Goal: Check status: Check status

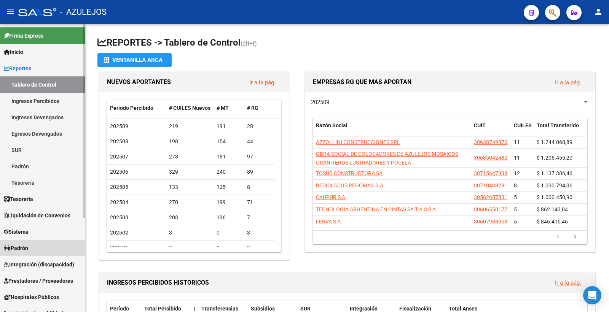
click at [16, 248] on span "Padrón" at bounding box center [16, 248] width 24 height 8
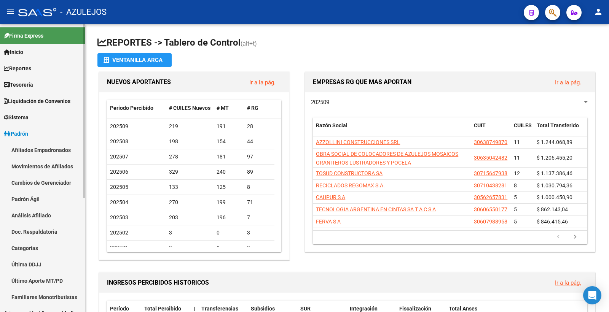
drag, startPoint x: 49, startPoint y: 214, endPoint x: 108, endPoint y: 214, distance: 58.6
click at [50, 214] on link "Análisis Afiliado" at bounding box center [42, 215] width 85 height 16
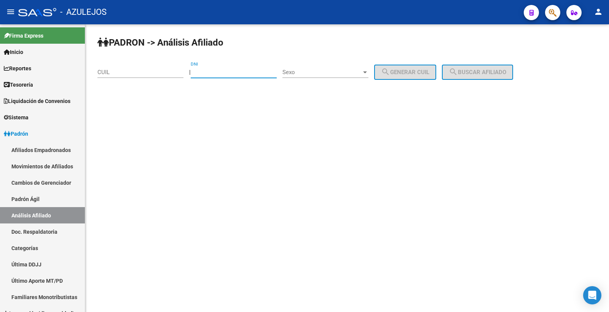
click at [224, 73] on input "DNI" at bounding box center [234, 72] width 86 height 7
type input "31477301"
click at [315, 73] on span "Sexo" at bounding box center [321, 72] width 79 height 7
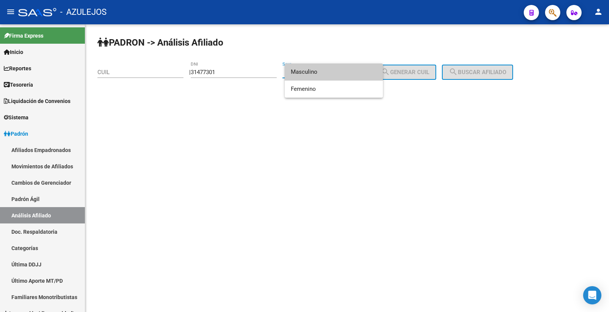
drag, startPoint x: 317, startPoint y: 75, endPoint x: 382, endPoint y: 73, distance: 65.1
click at [319, 73] on span "Masculino" at bounding box center [334, 72] width 86 height 17
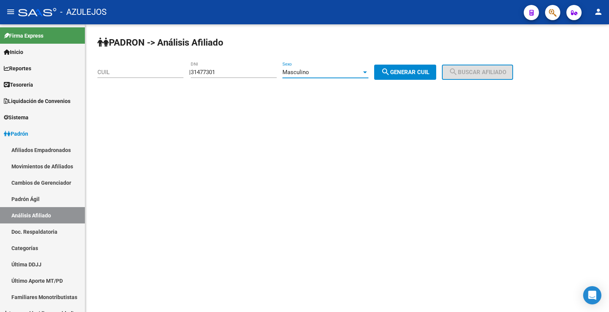
drag, startPoint x: 405, startPoint y: 74, endPoint x: 393, endPoint y: 76, distance: 12.8
click at [405, 73] on span "search Generar CUIL" at bounding box center [405, 72] width 48 height 7
type input "20-31477301-3"
click at [481, 72] on span "search Buscar afiliado" at bounding box center [476, 72] width 57 height 7
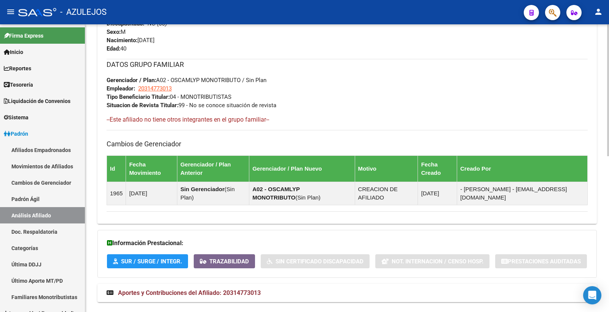
scroll to position [340, 0]
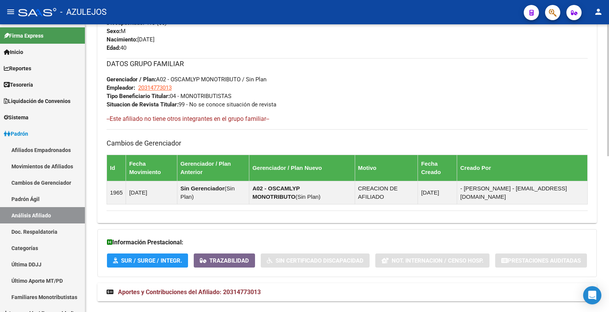
drag, startPoint x: 252, startPoint y: 279, endPoint x: 316, endPoint y: 282, distance: 64.0
click at [252, 289] on span "Aportes y Contribuciones del Afiliado: 20314773013" at bounding box center [189, 292] width 143 height 7
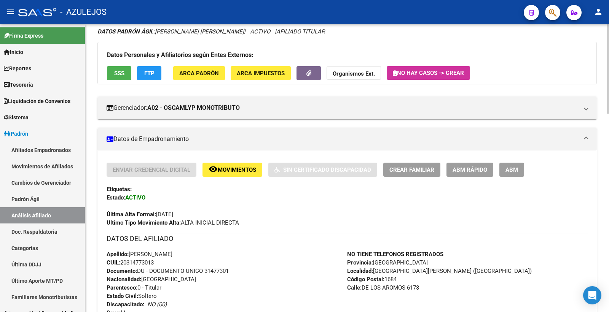
scroll to position [46, 0]
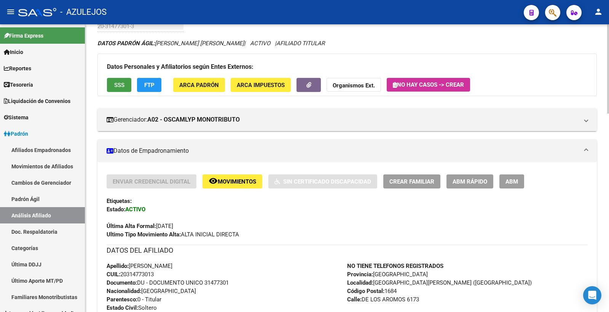
click at [116, 84] on span "SSS" at bounding box center [119, 85] width 10 height 7
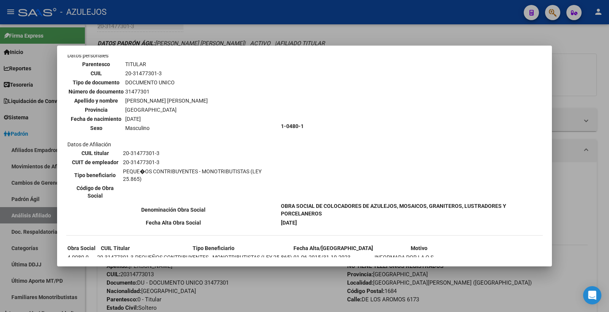
scroll to position [0, 0]
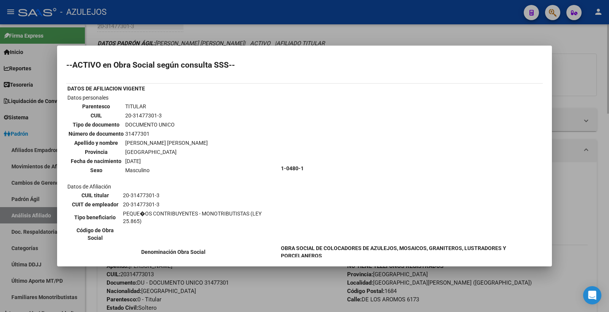
click at [387, 32] on div at bounding box center [304, 156] width 609 height 312
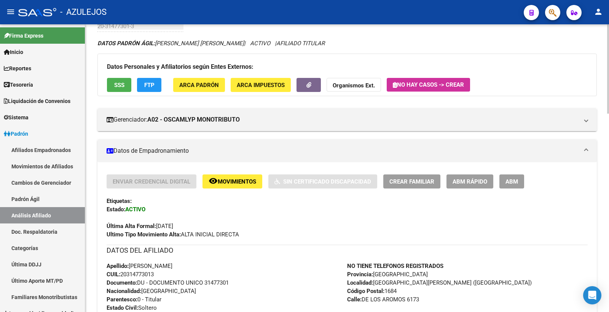
click at [149, 83] on span "FTP" at bounding box center [149, 85] width 10 height 7
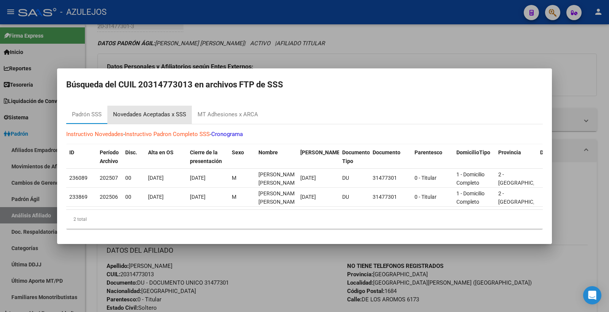
click at [164, 113] on div "Novedades Aceptadas x SSS" at bounding box center [149, 114] width 73 height 9
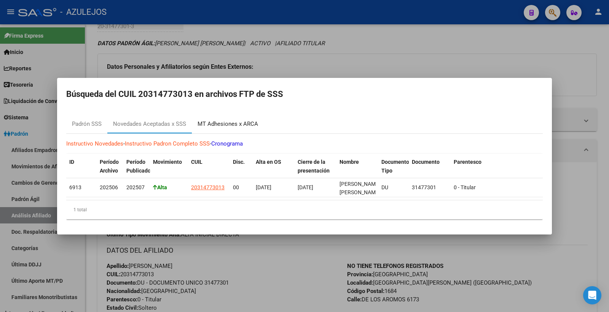
click at [244, 121] on div "MT Adhesiones x ARCA" at bounding box center [227, 124] width 60 height 9
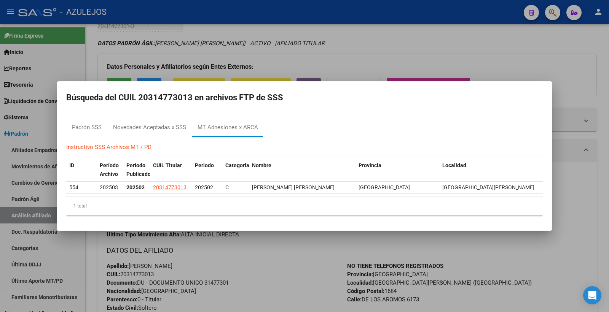
click at [349, 61] on div at bounding box center [304, 156] width 609 height 312
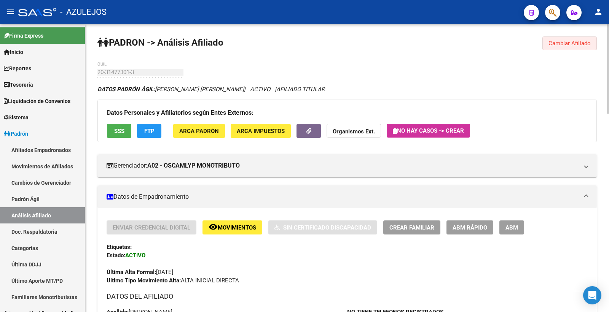
click at [561, 45] on span "Cambiar Afiliado" at bounding box center [569, 43] width 42 height 7
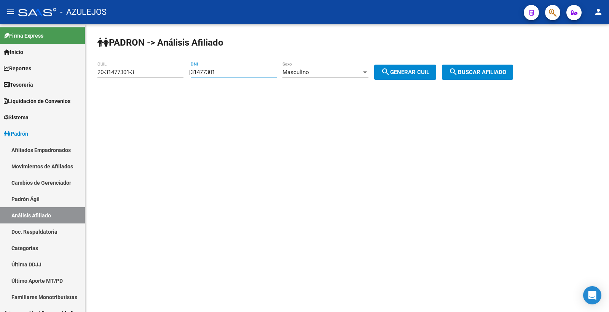
drag, startPoint x: 231, startPoint y: 73, endPoint x: 198, endPoint y: 73, distance: 33.1
click at [198, 73] on div "| 31477301 DNI Masculino Sexo search Generar CUIL" at bounding box center [315, 72] width 253 height 7
type input "93971387"
click at [322, 73] on div "Masculino" at bounding box center [321, 72] width 79 height 7
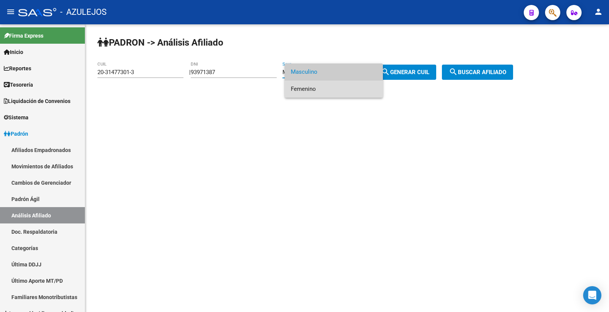
click at [316, 86] on span "Femenino" at bounding box center [334, 89] width 86 height 17
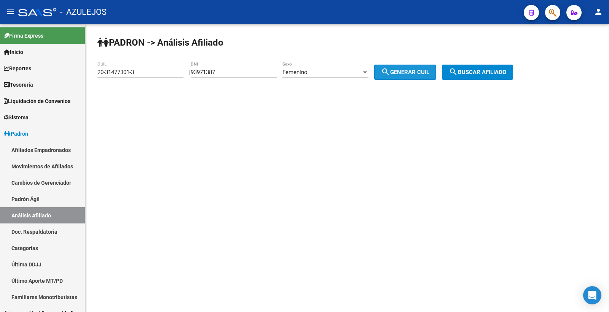
click at [427, 73] on span "search Generar CUIL" at bounding box center [405, 72] width 48 height 7
click at [425, 75] on span "search Generar CUIL" at bounding box center [405, 72] width 48 height 7
click at [488, 72] on span "search Buscar afiliado" at bounding box center [476, 72] width 57 height 7
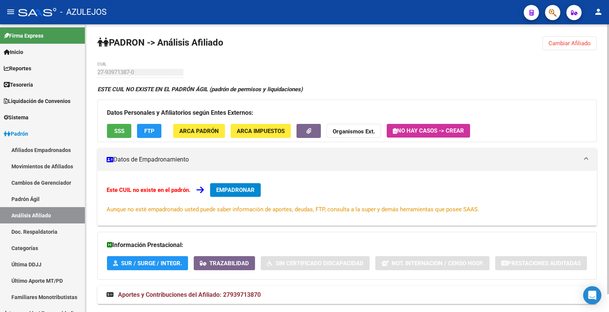
scroll to position [19, 0]
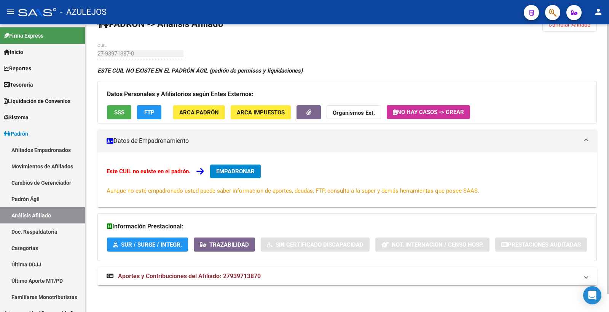
click at [257, 276] on span "Aportes y Contribuciones del Afiliado: 27939713870" at bounding box center [189, 276] width 143 height 7
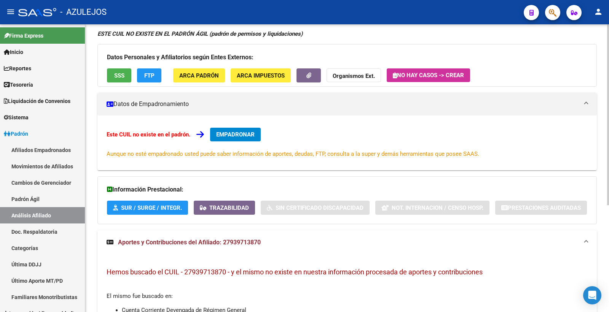
scroll to position [1, 0]
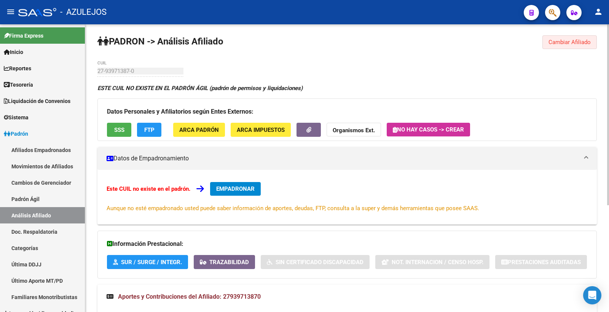
click at [583, 43] on span "Cambiar Afiliado" at bounding box center [569, 42] width 42 height 7
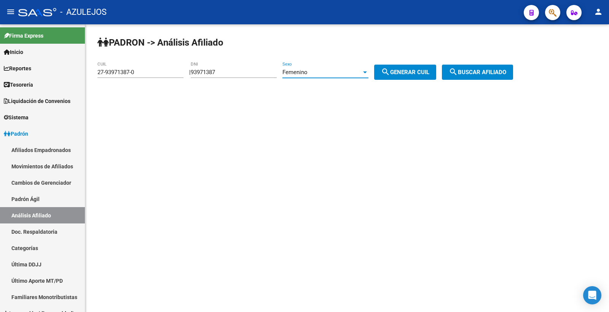
click at [348, 73] on div "Femenino" at bounding box center [321, 72] width 79 height 7
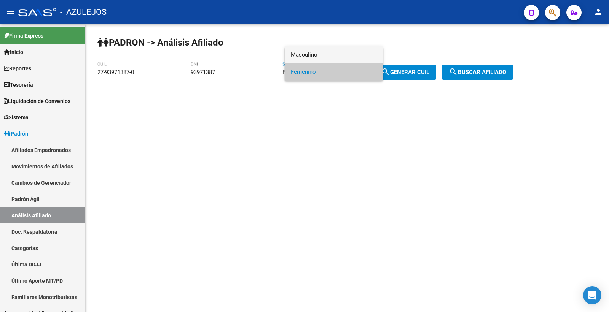
drag, startPoint x: 319, startPoint y: 56, endPoint x: 325, endPoint y: 61, distance: 7.5
click at [319, 55] on span "Masculino" at bounding box center [334, 54] width 86 height 17
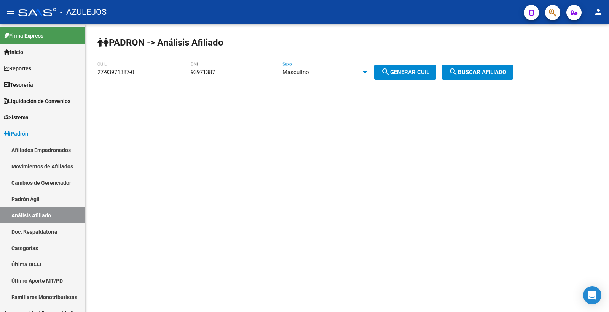
click at [410, 74] on span "search Generar CUIL" at bounding box center [405, 72] width 48 height 7
type input "20-93971387-6"
click at [473, 75] on span "search Buscar afiliado" at bounding box center [476, 72] width 57 height 7
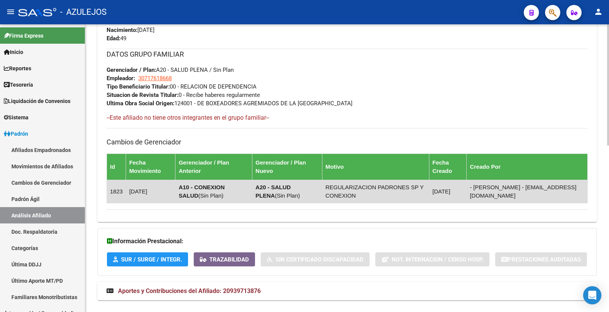
scroll to position [396, 0]
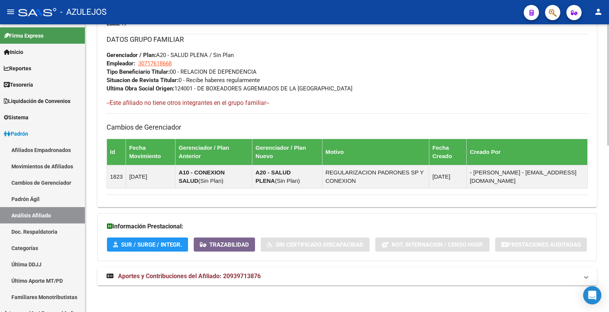
click at [255, 276] on span "Aportes y Contribuciones del Afiliado: 20939713876" at bounding box center [189, 276] width 143 height 7
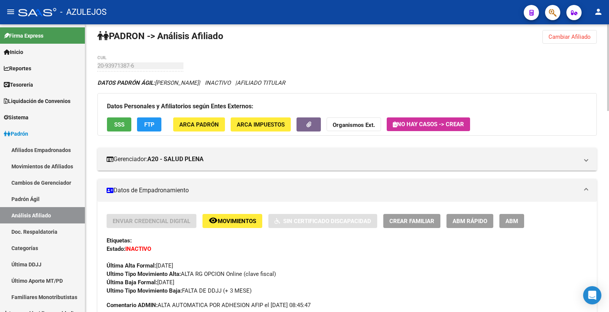
scroll to position [0, 0]
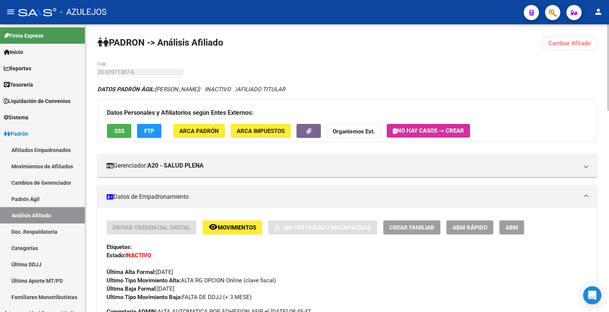
click at [119, 134] on span "SSS" at bounding box center [119, 131] width 10 height 7
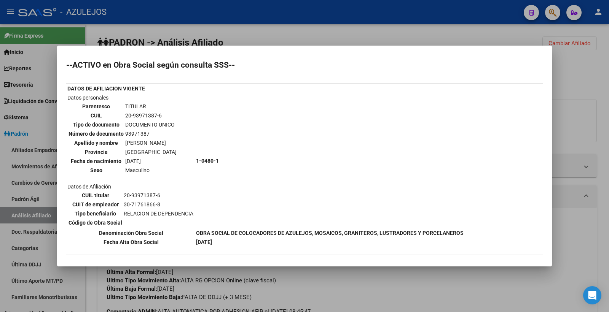
click at [286, 34] on div at bounding box center [304, 156] width 609 height 312
